Goal: Register for event/course

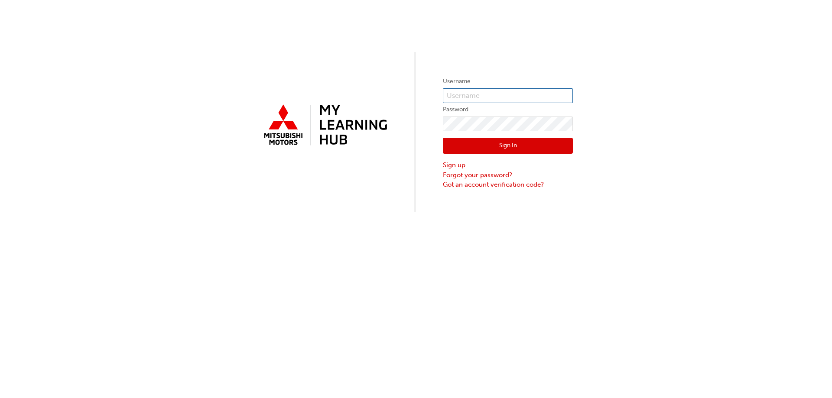
type input "0005260720"
click at [546, 144] on button "Sign In" at bounding box center [508, 146] width 130 height 16
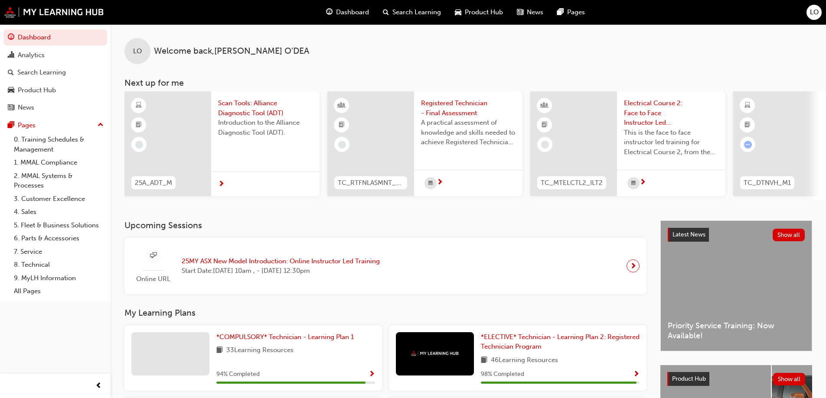
click at [293, 267] on span "25MY ASX New Model Introduction: Online Instructor Led Training" at bounding box center [281, 262] width 198 height 10
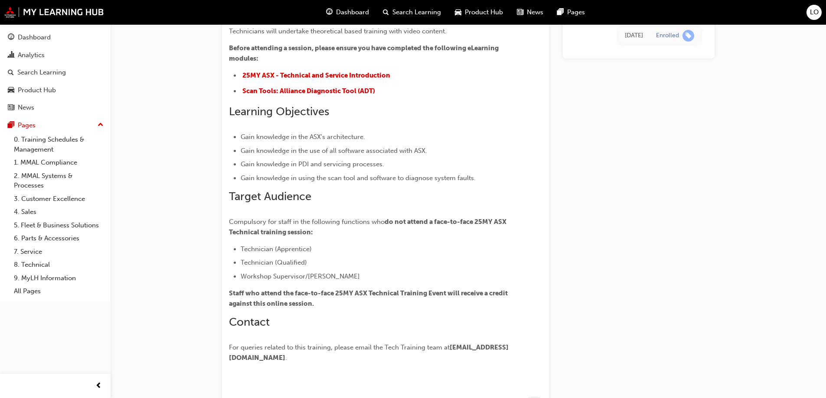
scroll to position [130, 0]
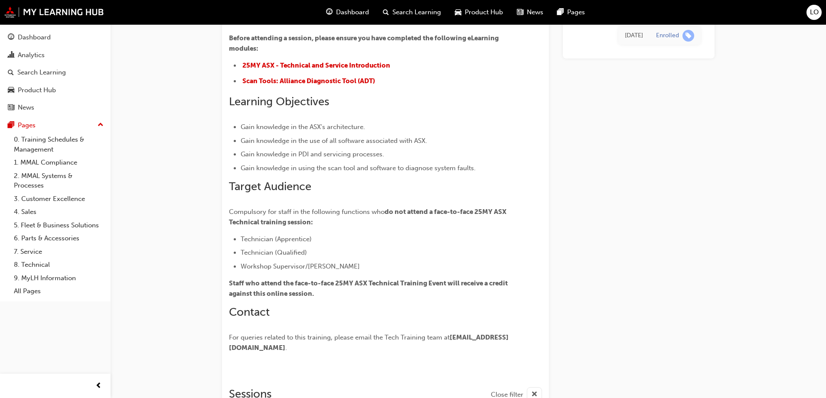
click at [818, 11] on span "LO" at bounding box center [814, 12] width 9 height 10
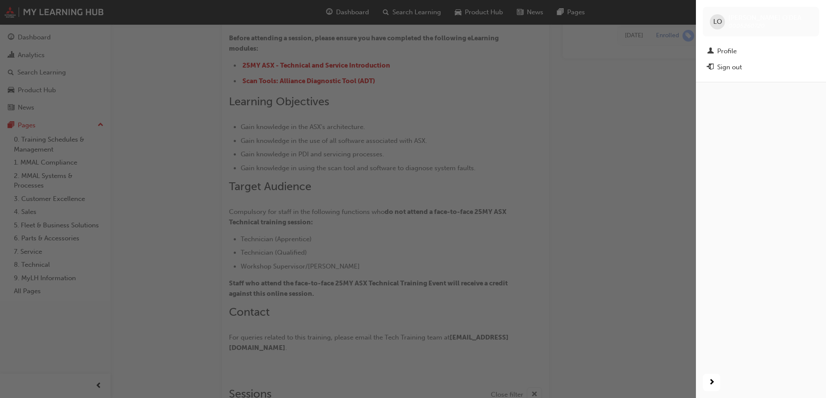
click at [725, 66] on div "Sign out" at bounding box center [729, 67] width 25 height 10
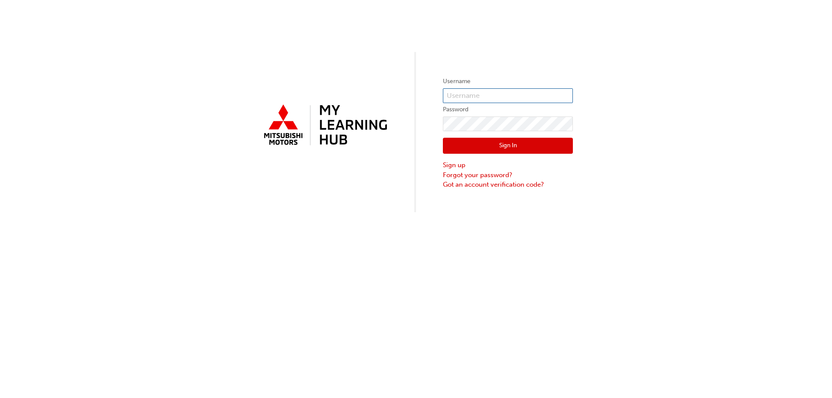
type input "0005260720"
click at [508, 148] on button "Sign In" at bounding box center [508, 146] width 130 height 16
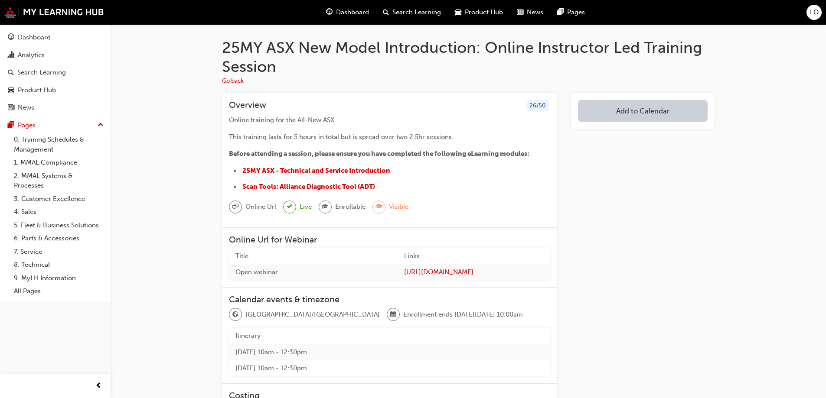
click at [814, 12] on span "LO" at bounding box center [814, 12] width 9 height 10
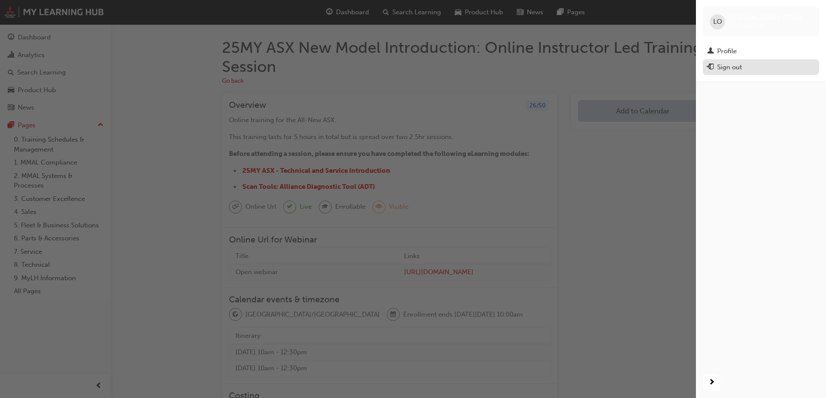
click at [733, 68] on div "Sign out" at bounding box center [729, 67] width 25 height 10
